Goal: Transaction & Acquisition: Purchase product/service

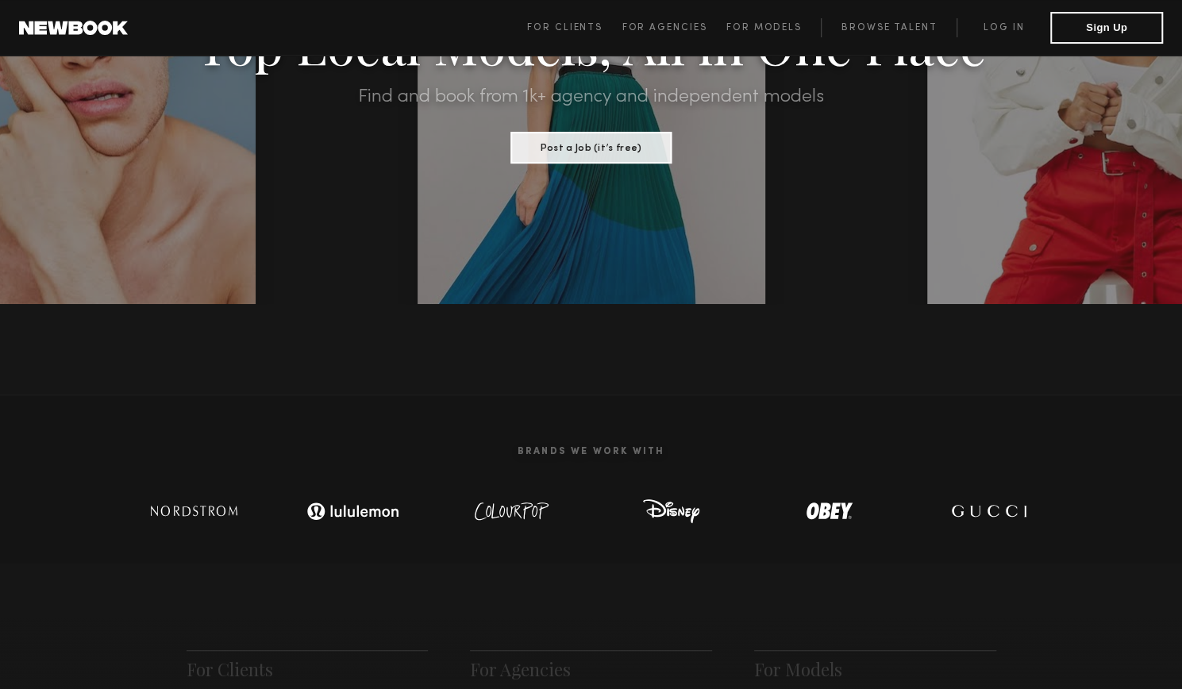
scroll to position [24, 0]
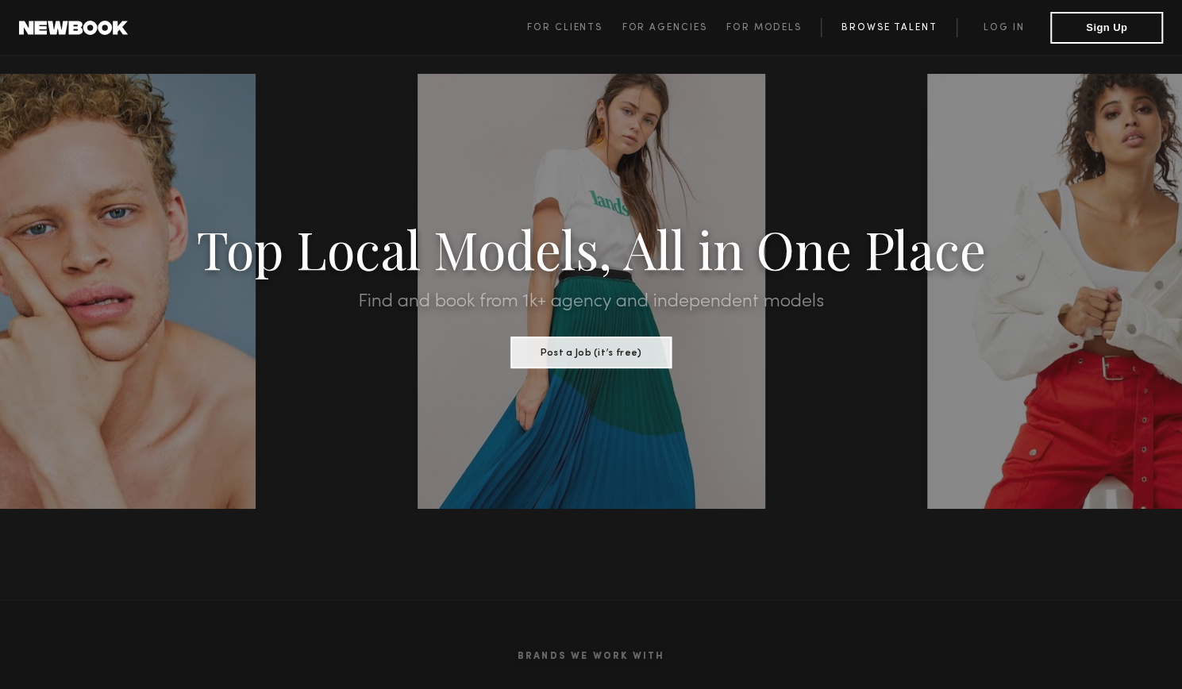
click at [850, 33] on link "Browse Talent" at bounding box center [889, 27] width 136 height 19
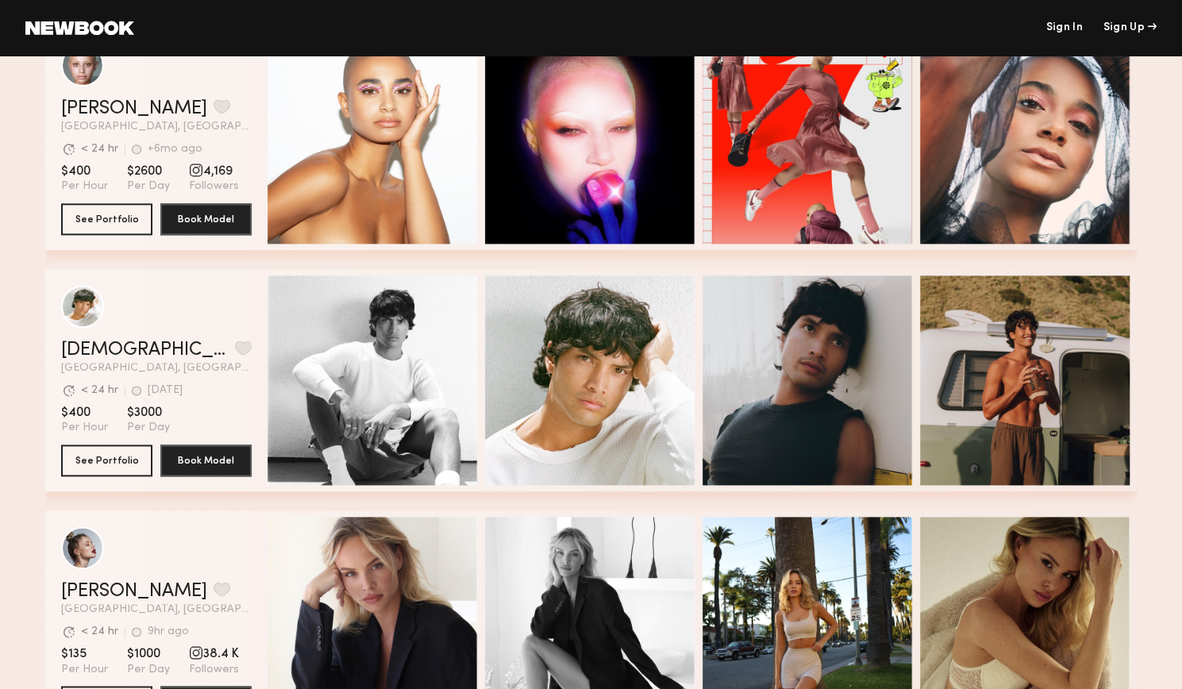
scroll to position [4336, 0]
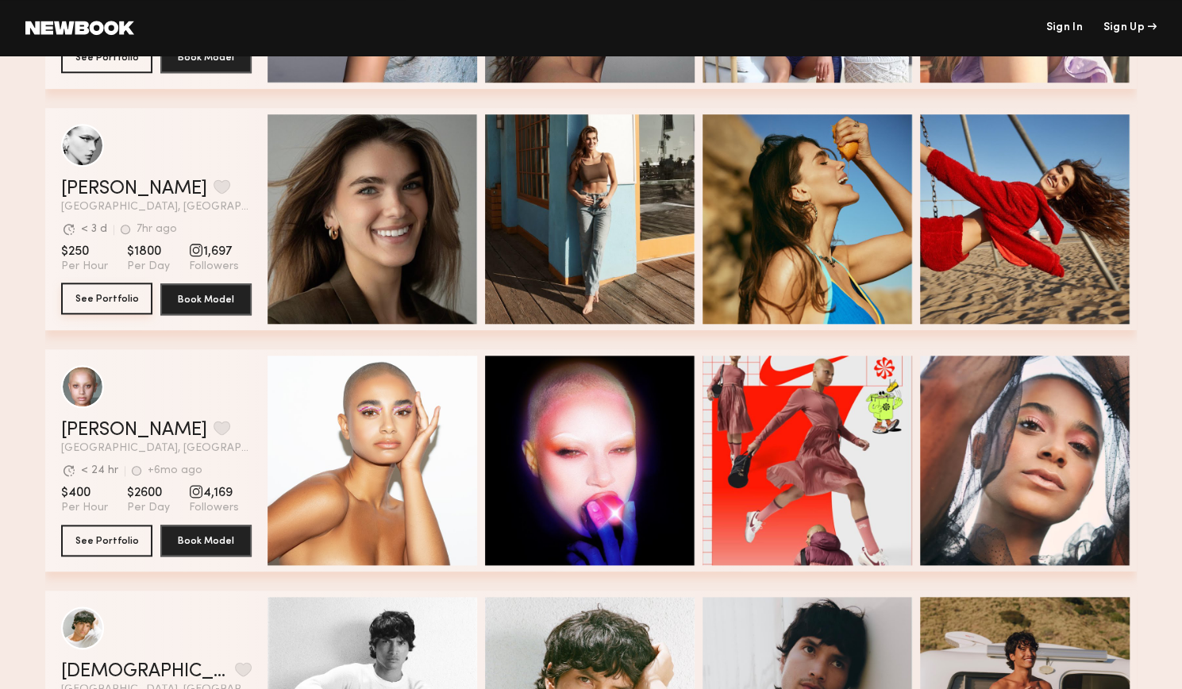
click at [100, 303] on button "See Portfolio" at bounding box center [106, 299] width 91 height 32
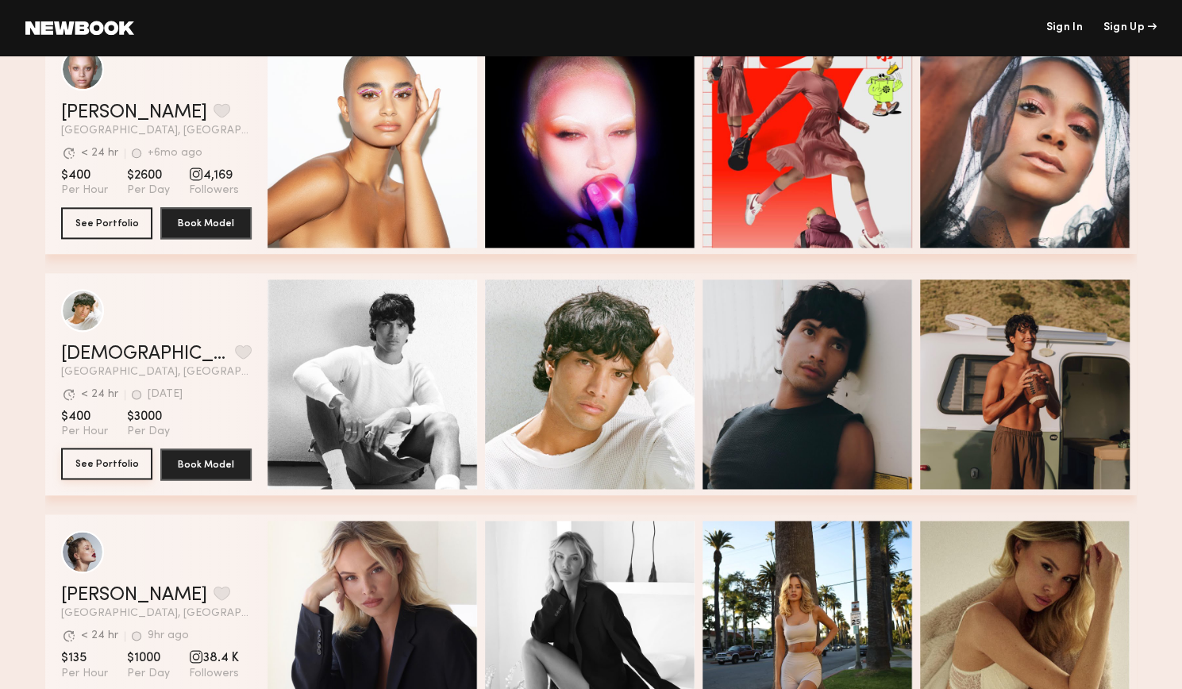
click at [118, 456] on button "See Portfolio" at bounding box center [106, 464] width 91 height 32
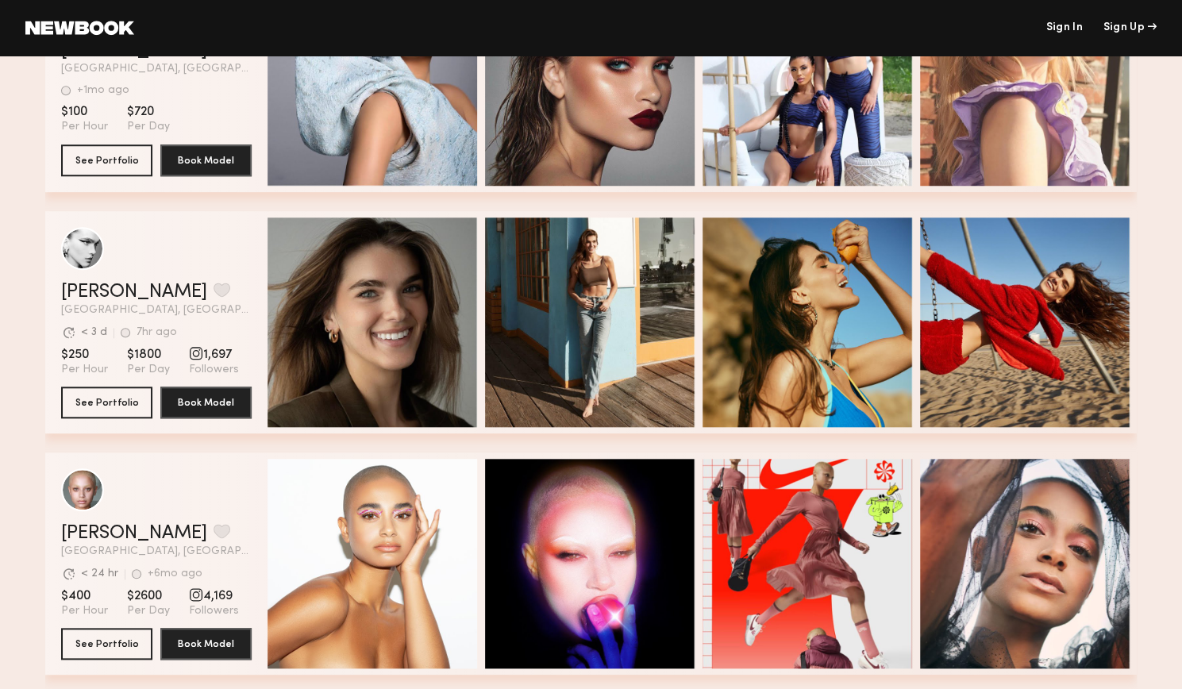
scroll to position [4869, 0]
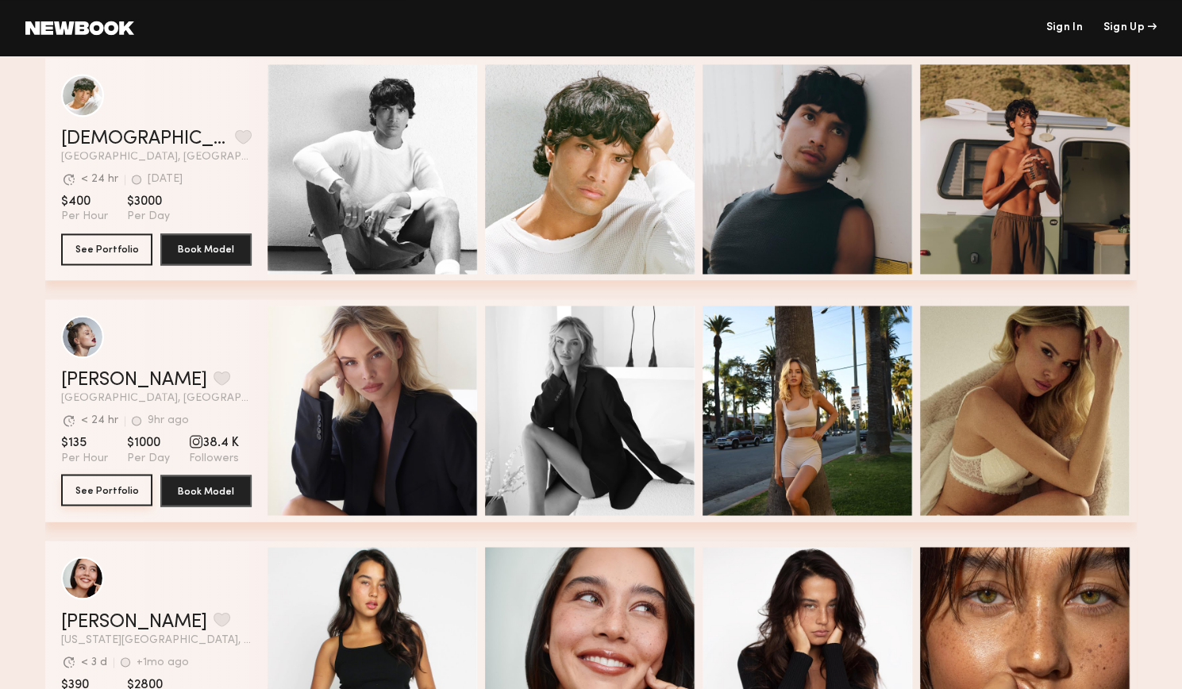
click at [115, 482] on button "See Portfolio" at bounding box center [106, 490] width 91 height 32
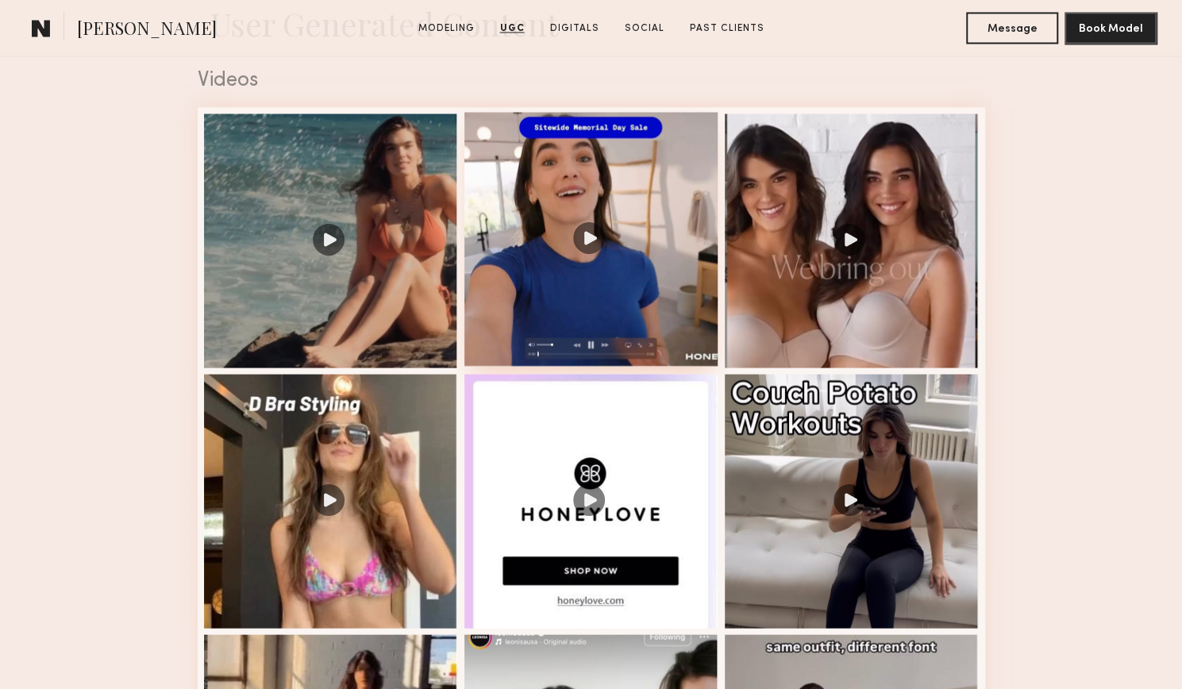
scroll to position [1746, 0]
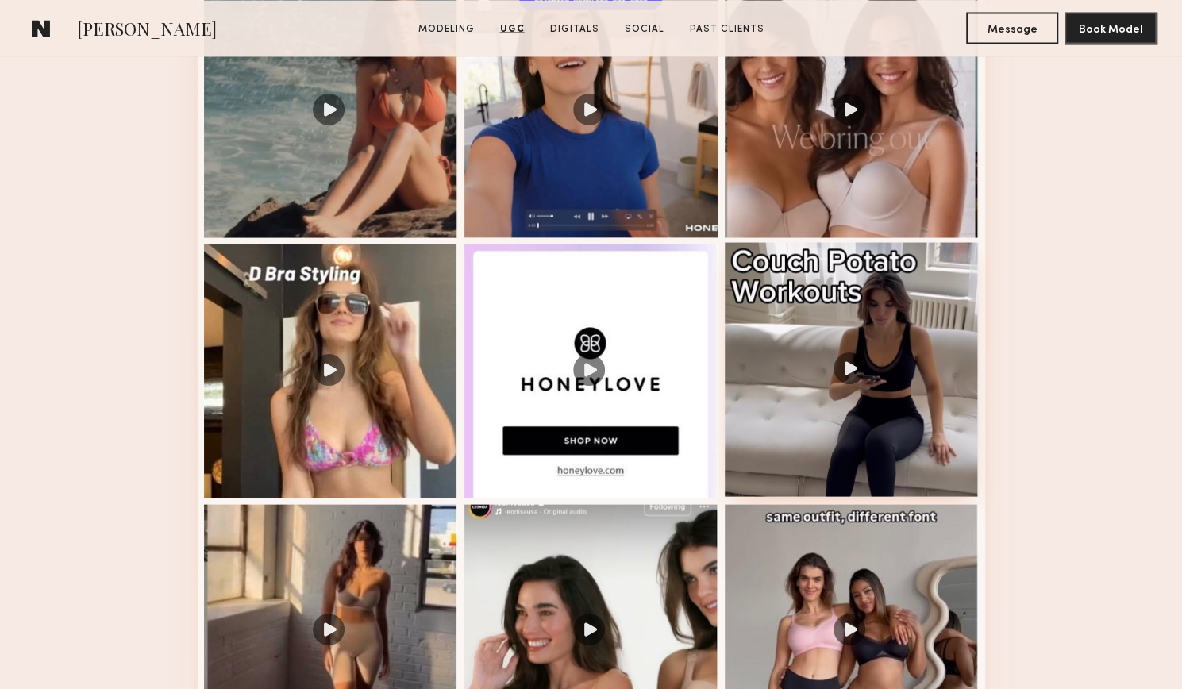
click at [789, 315] on div at bounding box center [852, 369] width 254 height 254
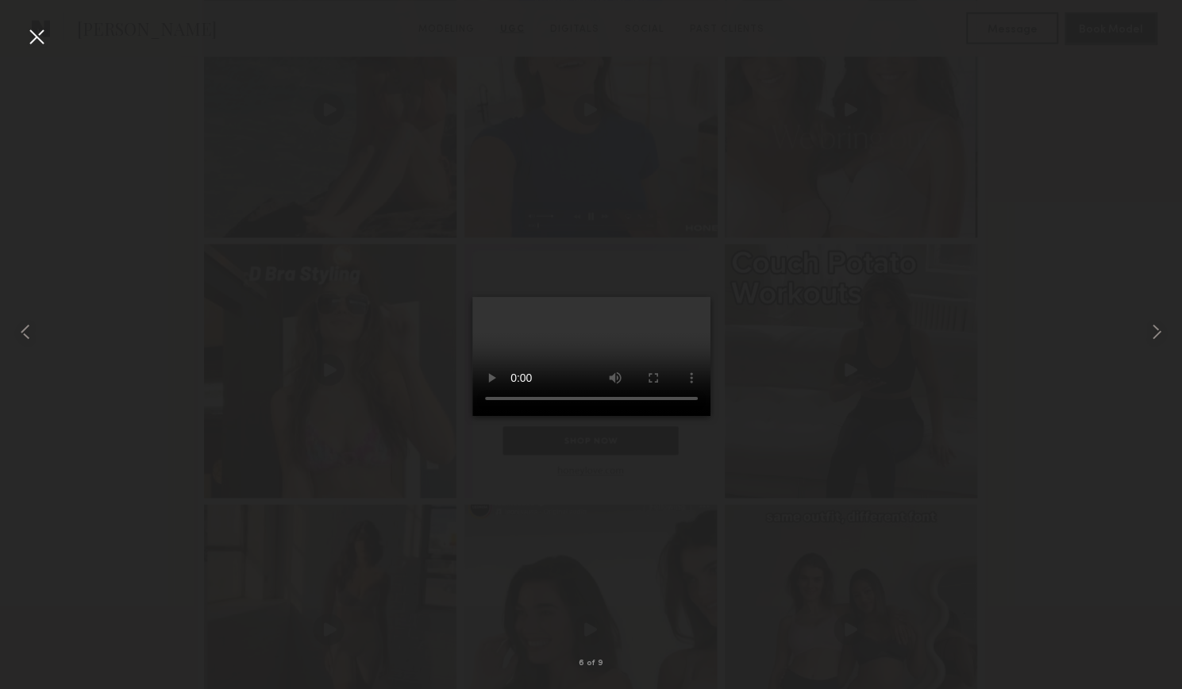
click at [360, 487] on div at bounding box center [591, 331] width 1182 height 613
click at [47, 37] on div at bounding box center [36, 36] width 25 height 25
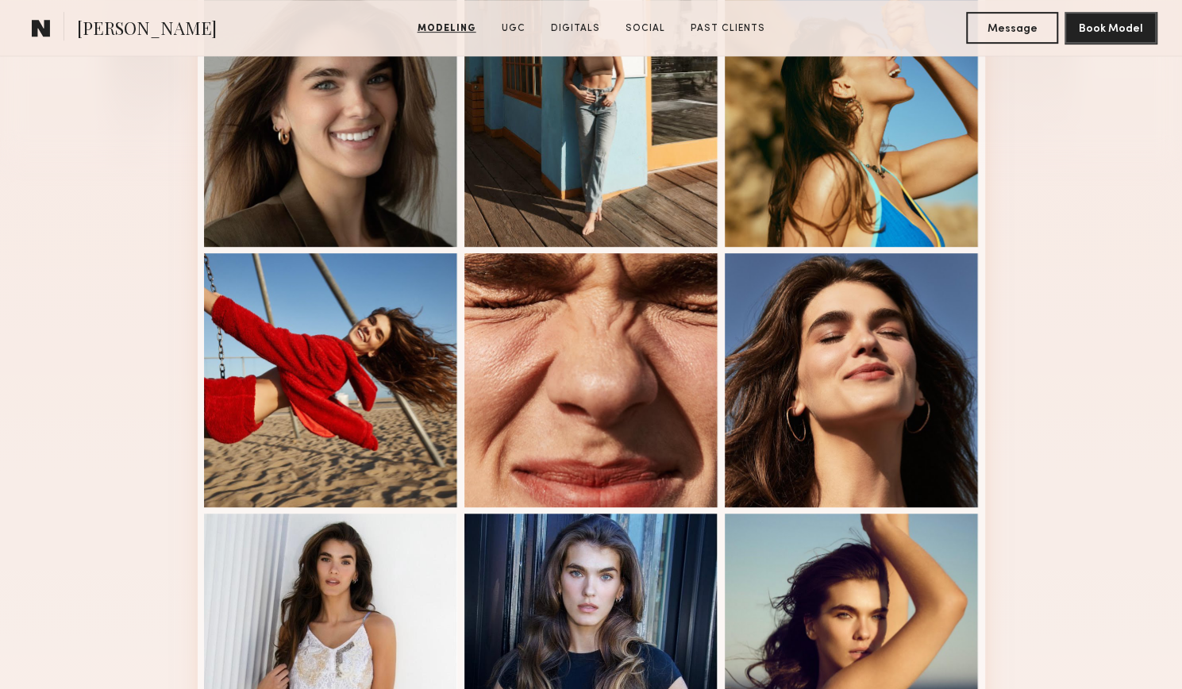
scroll to position [0, 0]
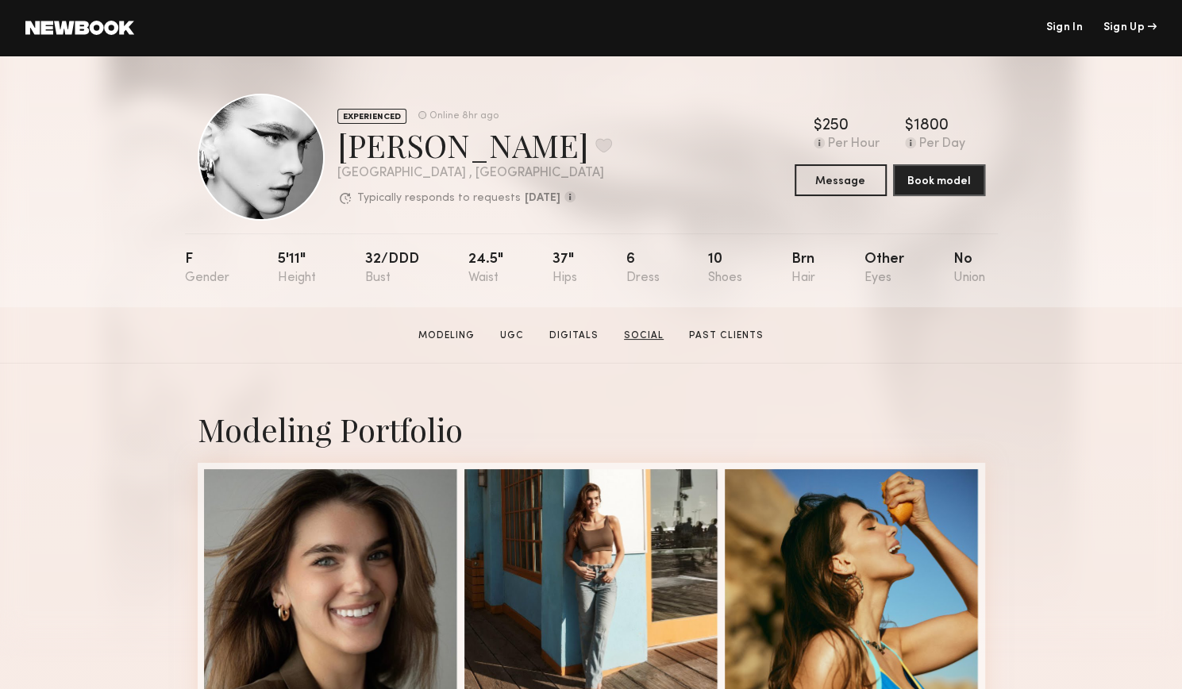
click at [656, 343] on link "Social" at bounding box center [644, 336] width 52 height 14
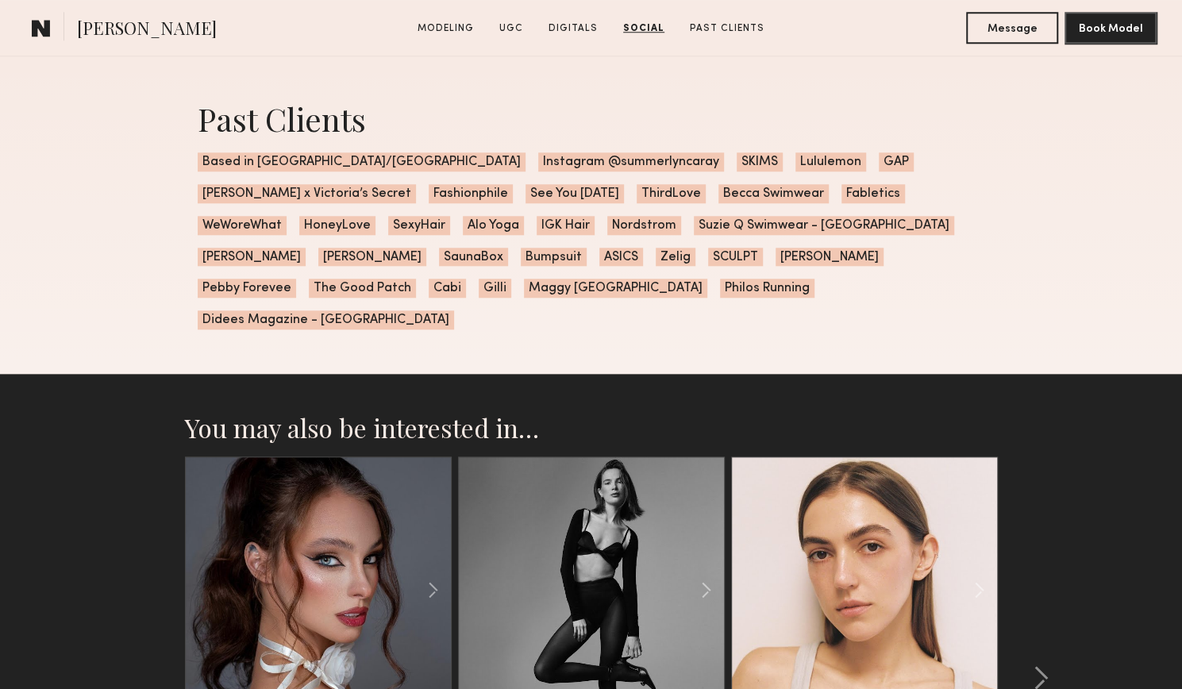
scroll to position [4669, 0]
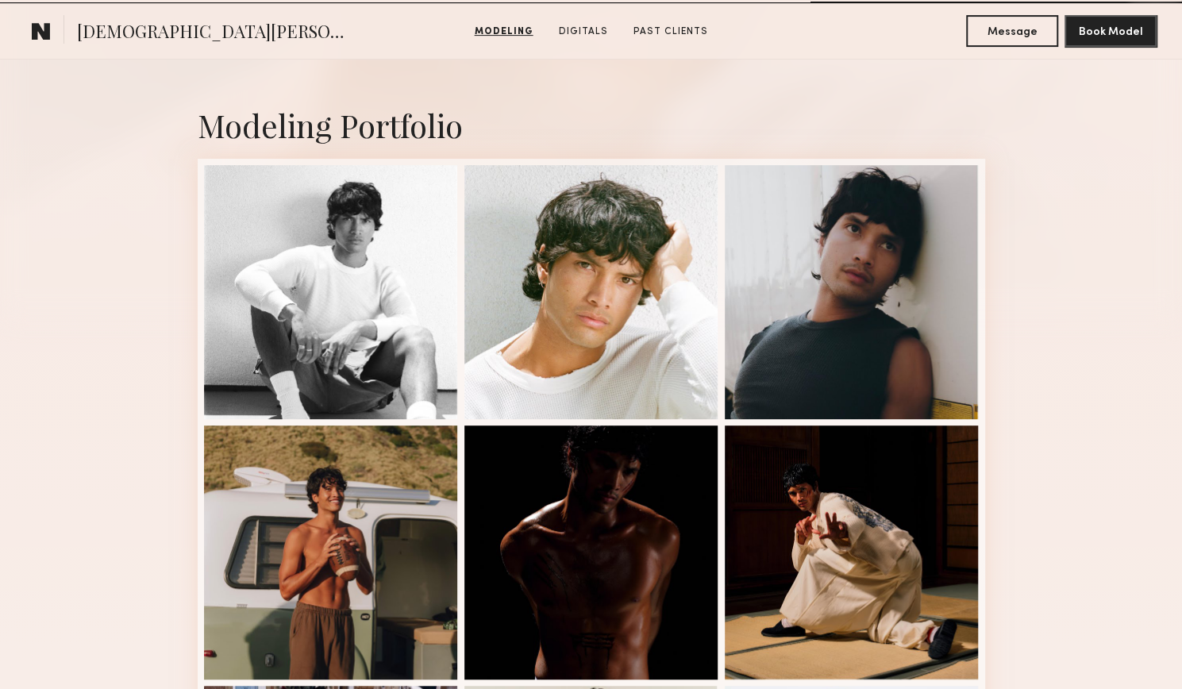
scroll to position [794, 0]
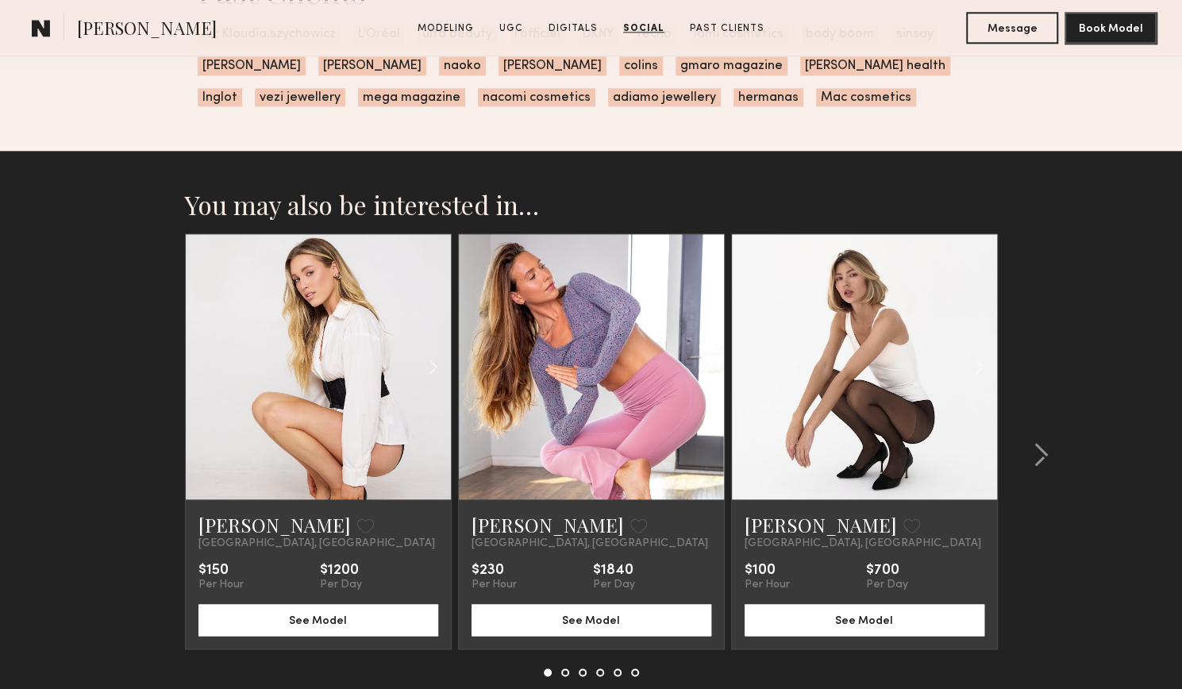
scroll to position [4712, 0]
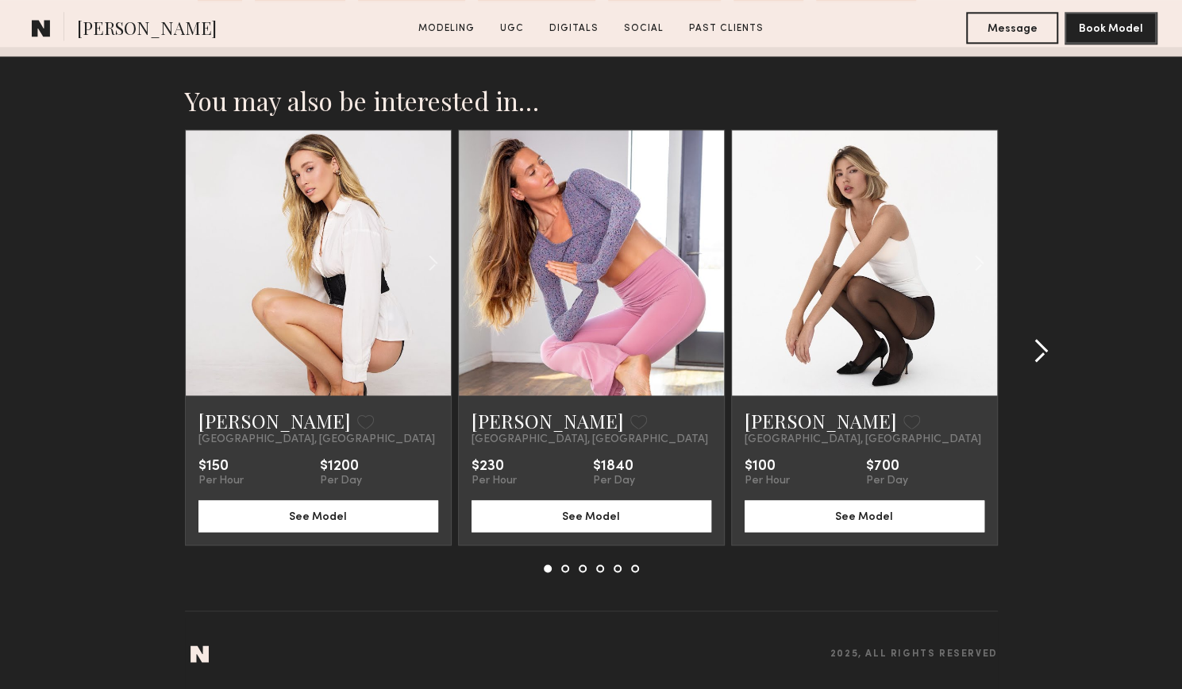
click at [1028, 338] on button at bounding box center [1035, 350] width 25 height 25
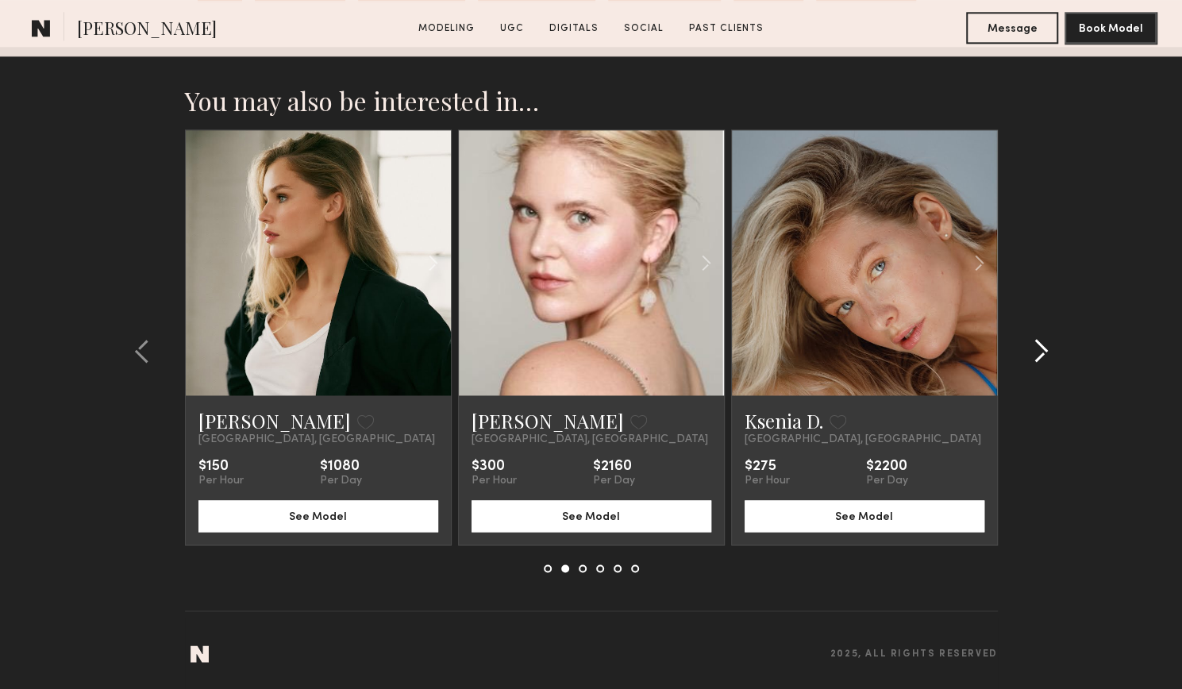
click at [1029, 339] on button at bounding box center [1035, 350] width 25 height 25
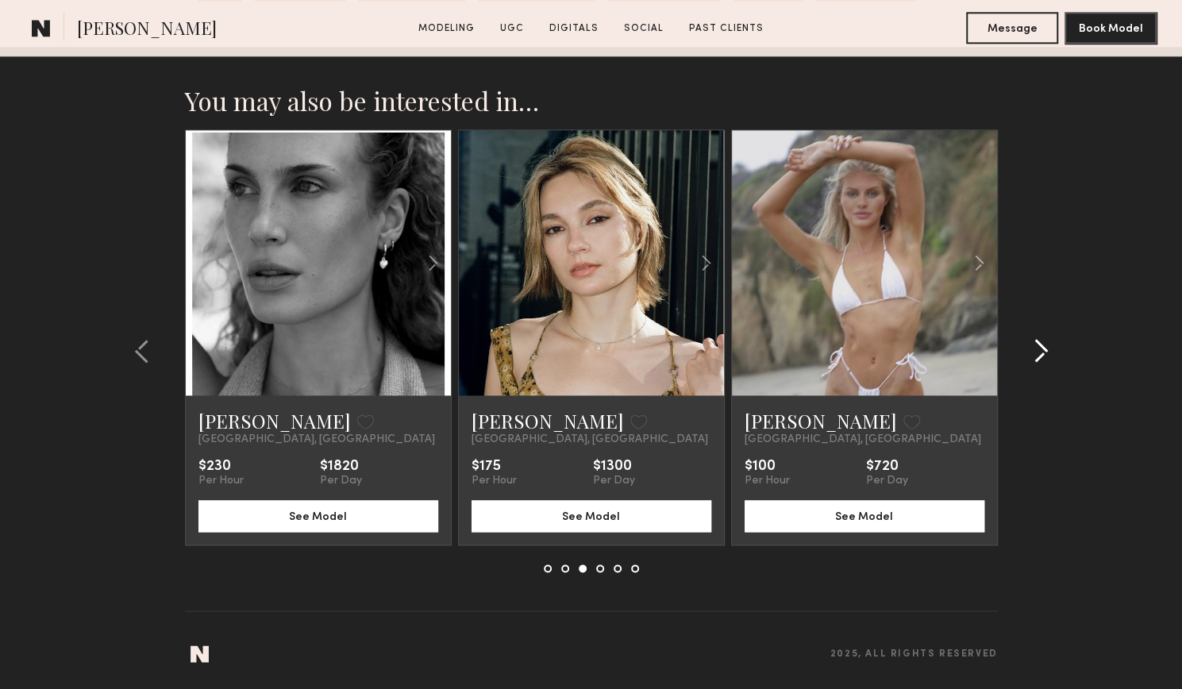
click at [1029, 339] on button at bounding box center [1035, 350] width 25 height 25
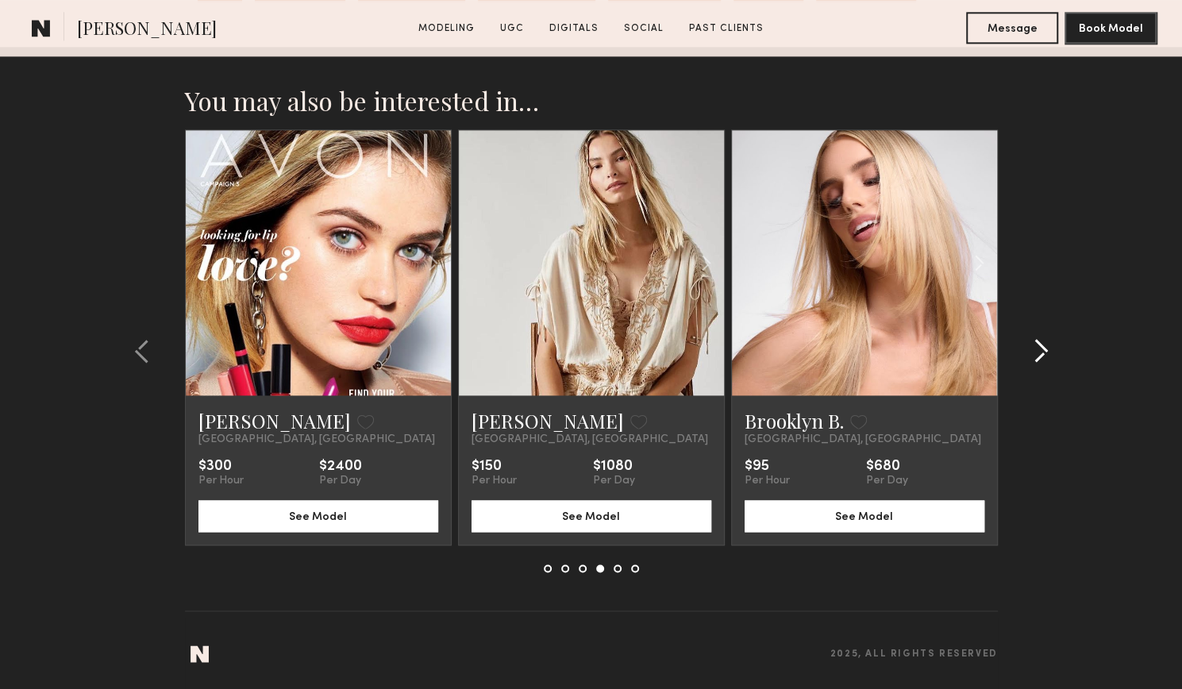
click at [1029, 339] on button at bounding box center [1035, 350] width 25 height 25
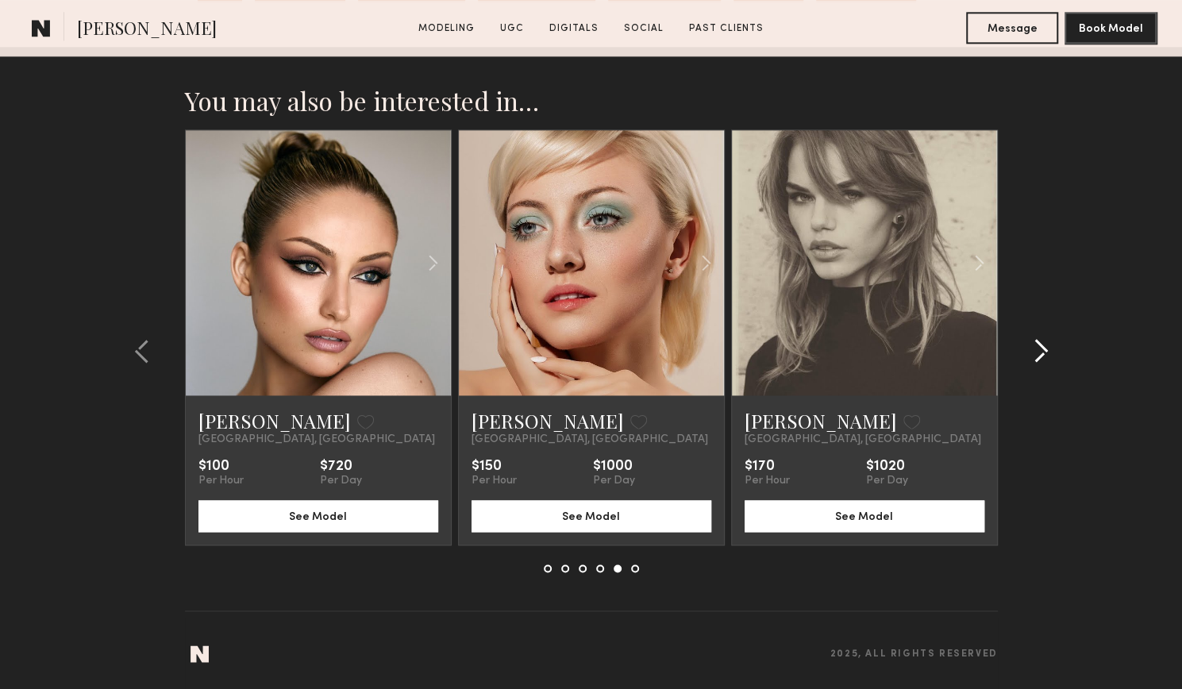
click at [1029, 339] on button at bounding box center [1035, 350] width 25 height 25
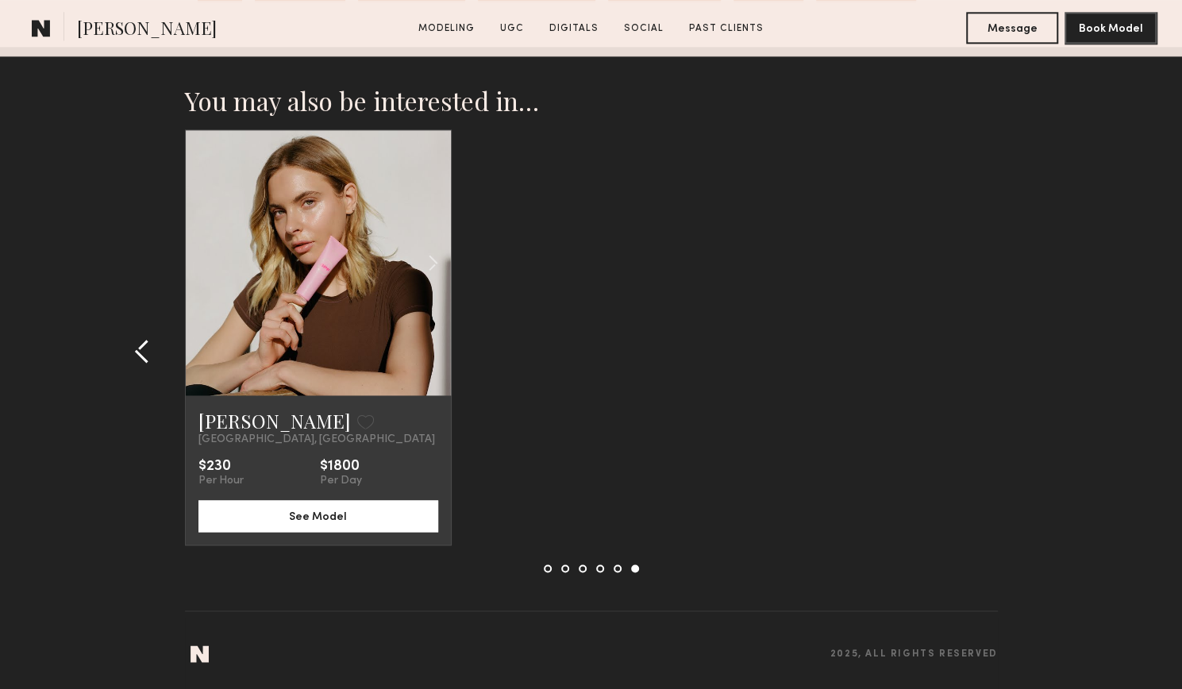
click at [145, 352] on common-icon at bounding box center [142, 350] width 16 height 25
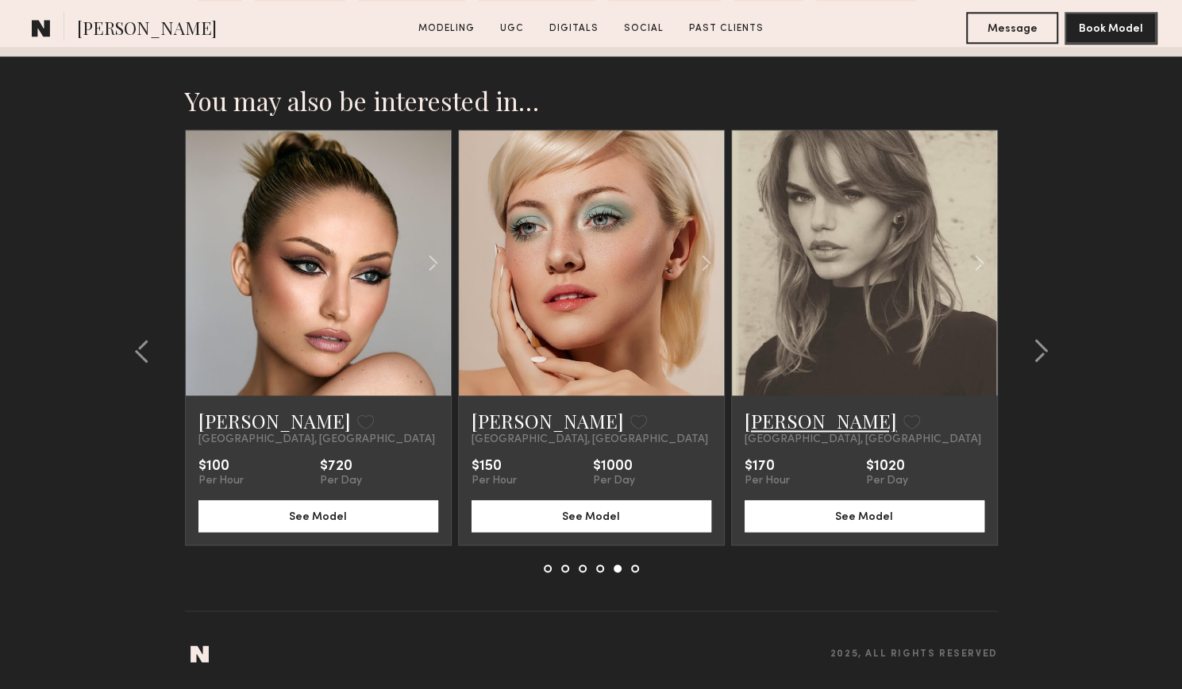
click at [810, 420] on link "[PERSON_NAME]" at bounding box center [821, 420] width 152 height 25
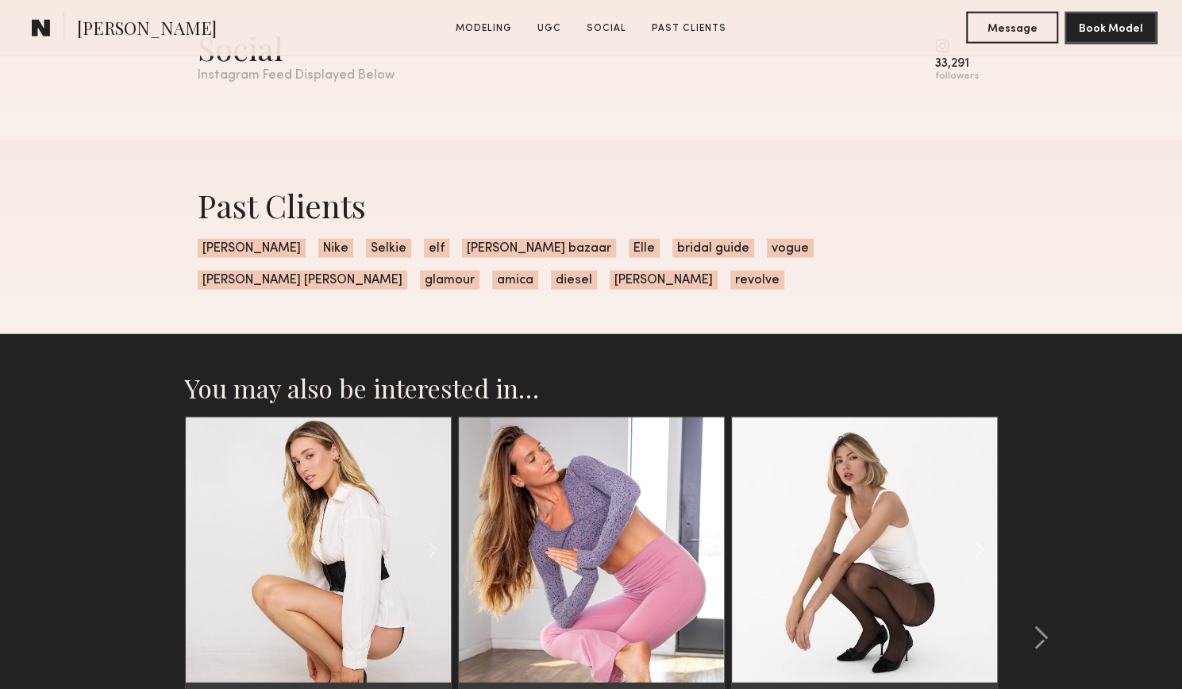
scroll to position [1977, 0]
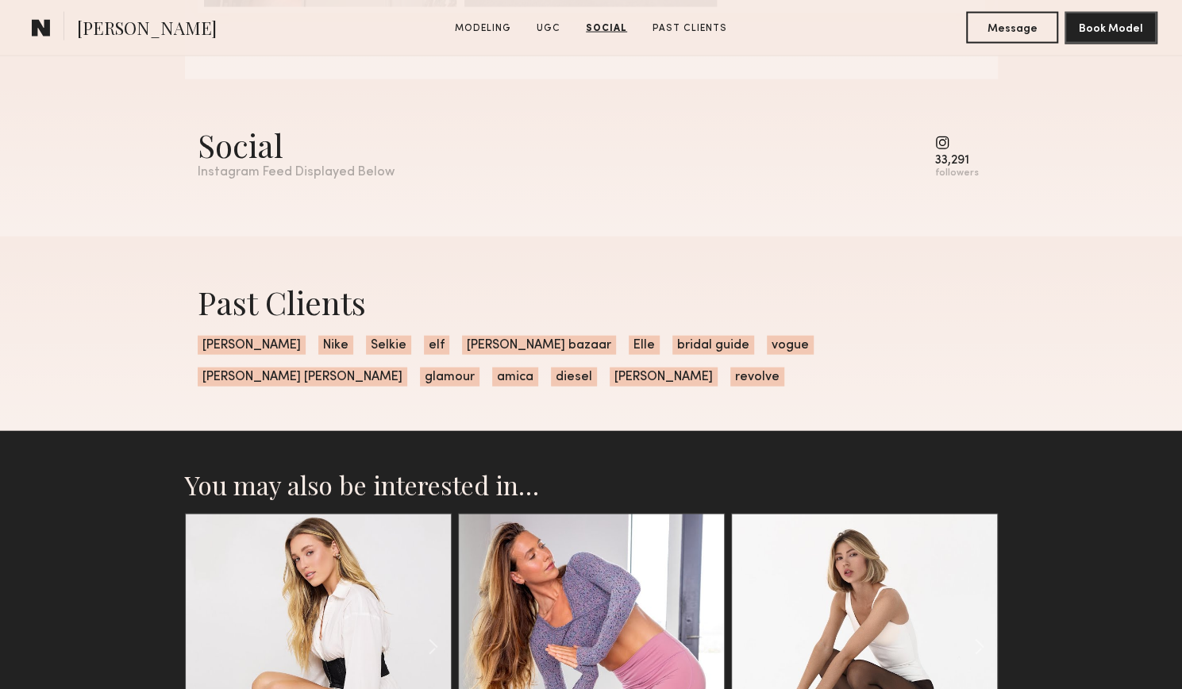
click at [950, 150] on common-icon at bounding box center [957, 143] width 44 height 14
click at [947, 150] on common-icon at bounding box center [957, 143] width 44 height 14
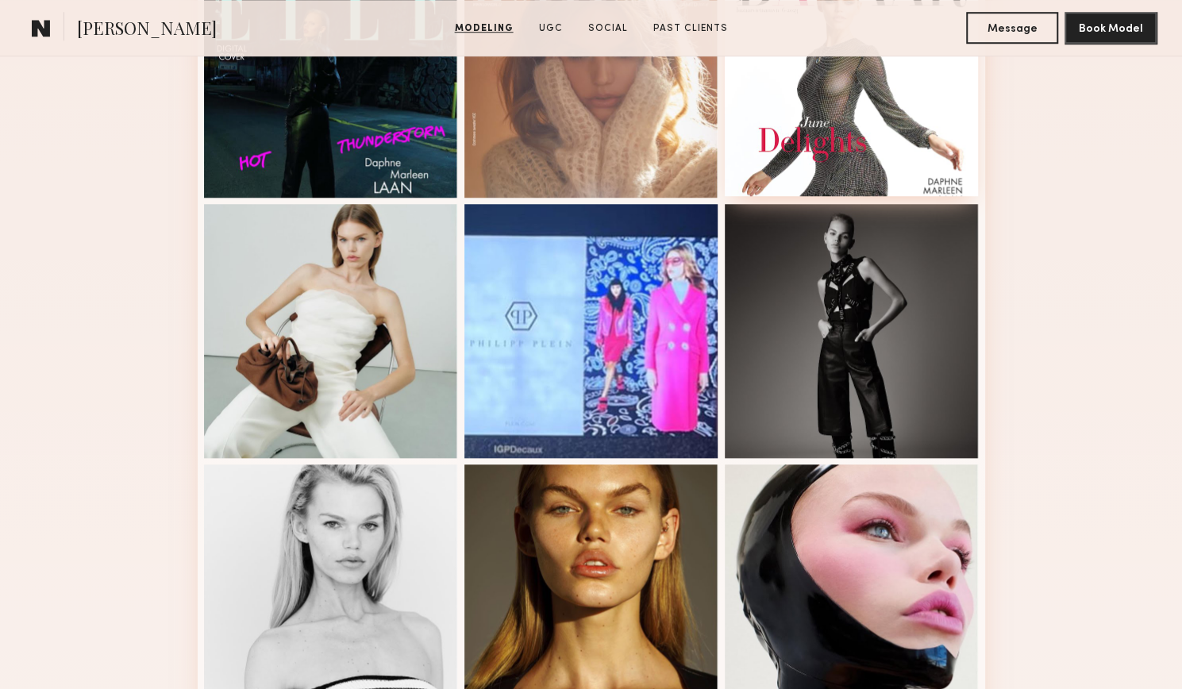
scroll to position [230, 0]
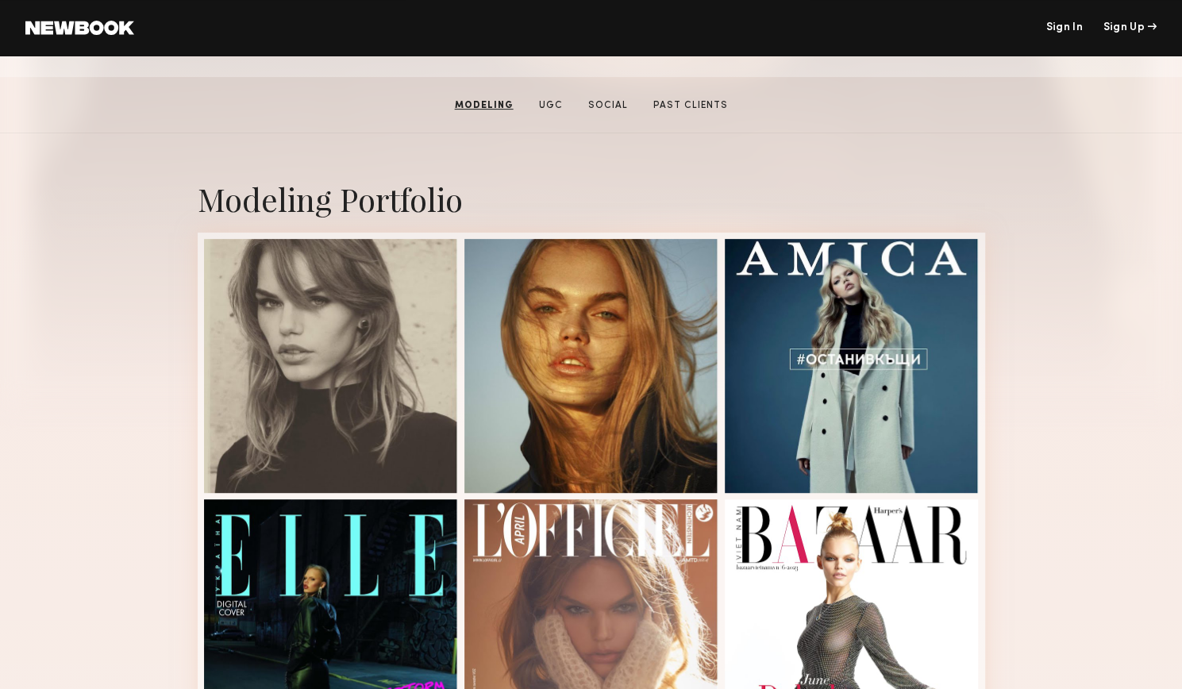
click at [140, 38] on header "Sign In Sign Up" at bounding box center [591, 28] width 1182 height 56
click at [133, 37] on header "Sign In Sign Up" at bounding box center [591, 28] width 1182 height 56
click at [110, 26] on link at bounding box center [79, 28] width 109 height 14
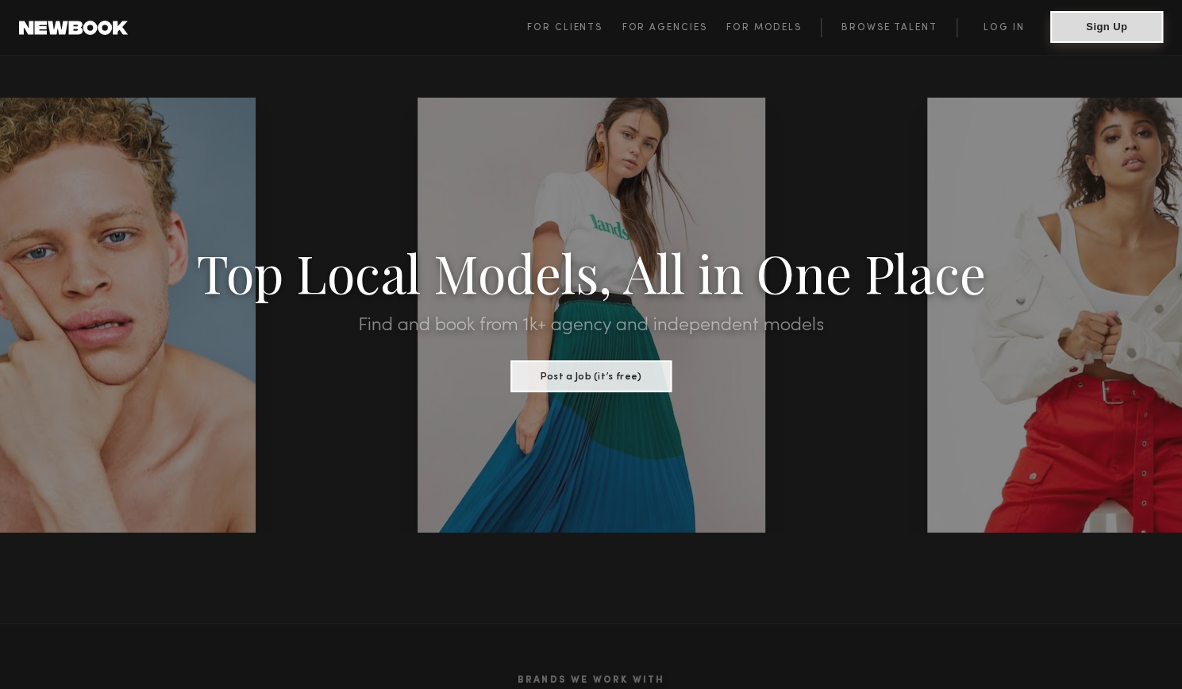
click at [1096, 25] on button "Sign Up" at bounding box center [1106, 27] width 113 height 32
